Goal: Entertainment & Leisure: Consume media (video, audio)

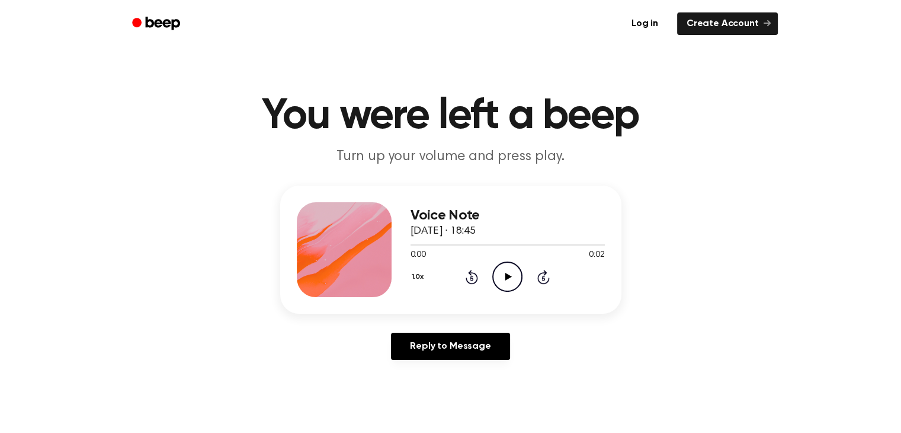
click at [511, 271] on icon "Play Audio" at bounding box center [507, 276] width 30 height 30
